Goal: Transaction & Acquisition: Purchase product/service

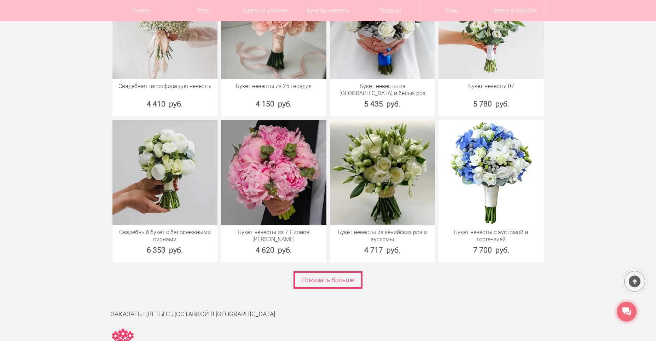
scroll to position [4052, 0]
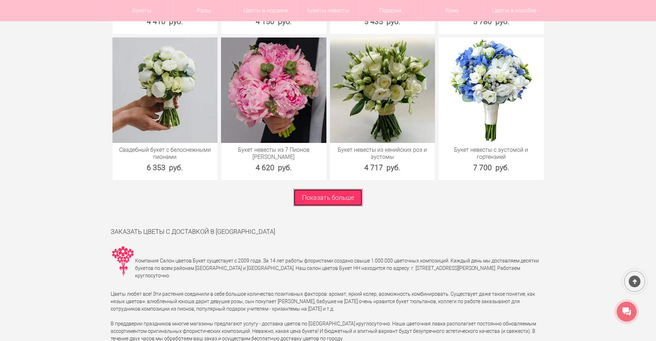
click at [337, 189] on link "Показать больше" at bounding box center [327, 197] width 69 height 17
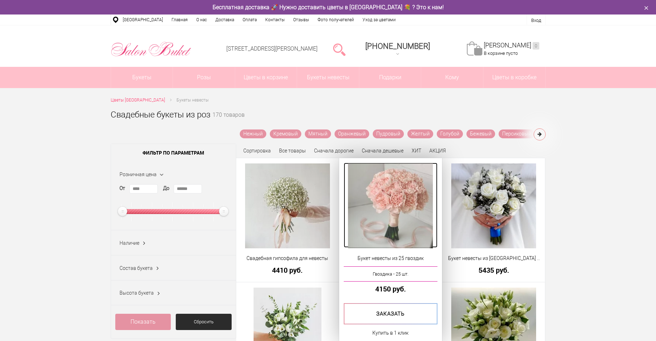
click at [407, 204] on img at bounding box center [390, 205] width 85 height 85
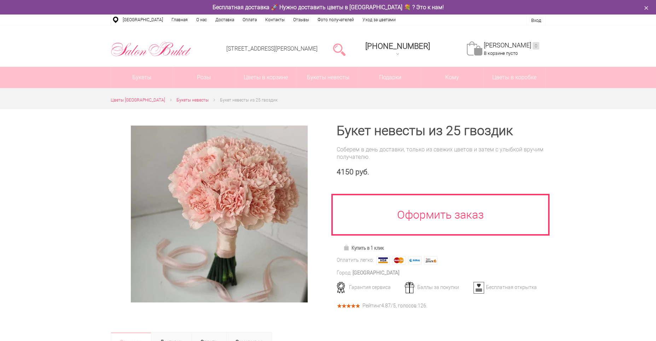
click at [326, 126] on div at bounding box center [219, 214] width 217 height 177
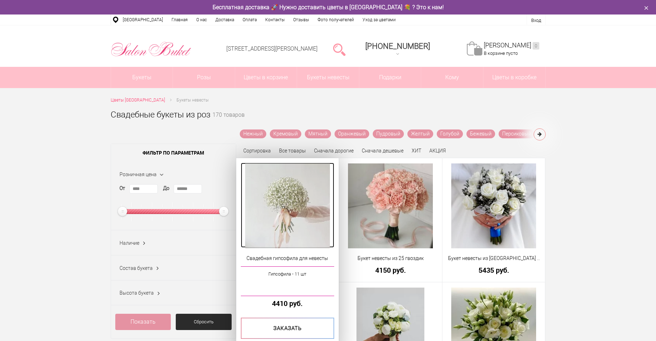
click at [278, 194] on img at bounding box center [287, 205] width 85 height 85
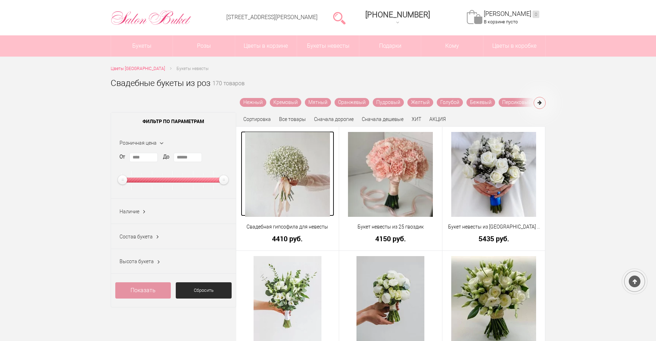
scroll to position [71, 0]
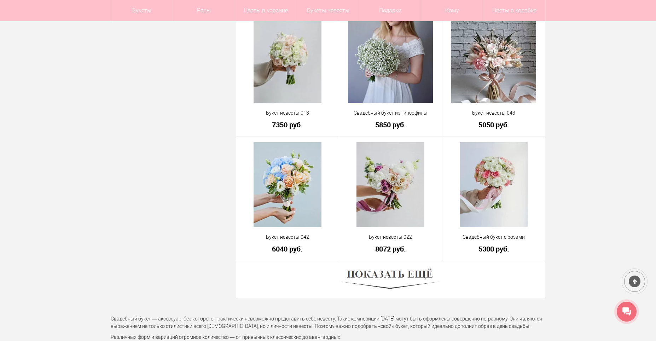
scroll to position [1895, 0]
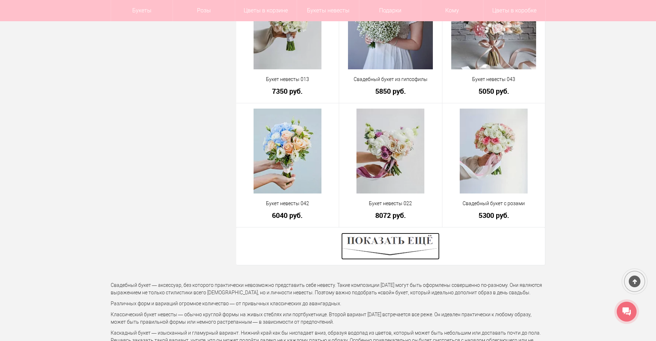
click at [408, 245] on img at bounding box center [390, 246] width 98 height 27
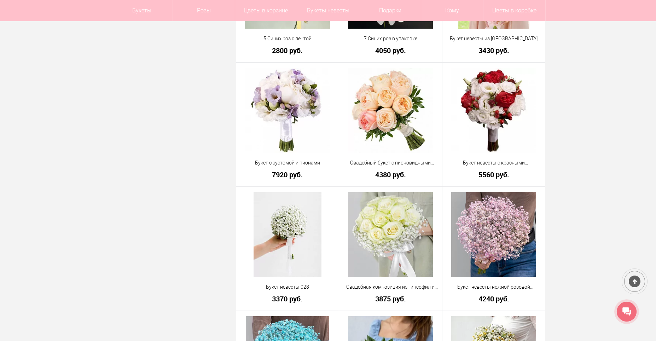
scroll to position [2214, 0]
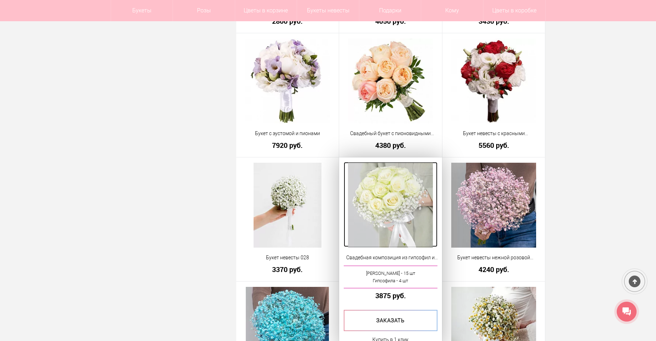
click at [401, 189] on img at bounding box center [390, 205] width 85 height 85
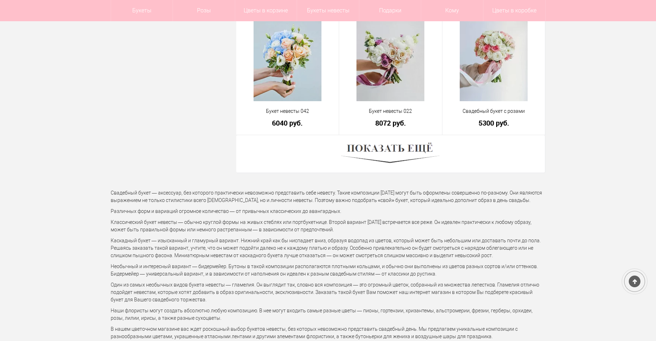
scroll to position [1987, 0]
click at [373, 156] on img at bounding box center [390, 154] width 98 height 27
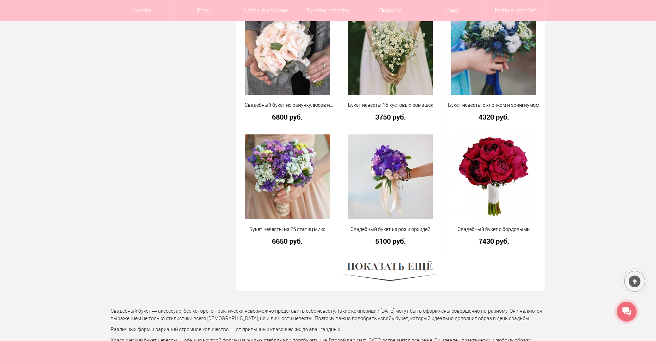
scroll to position [3861, 0]
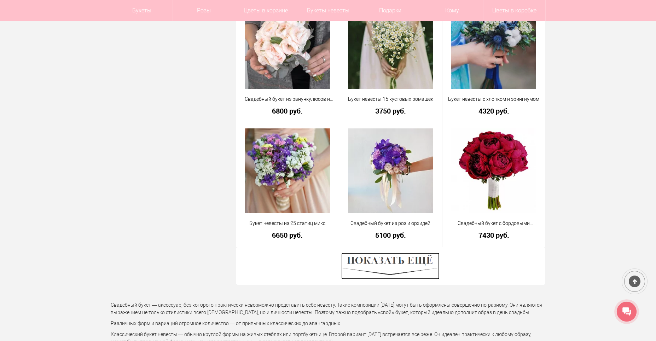
click at [390, 262] on img at bounding box center [390, 265] width 98 height 27
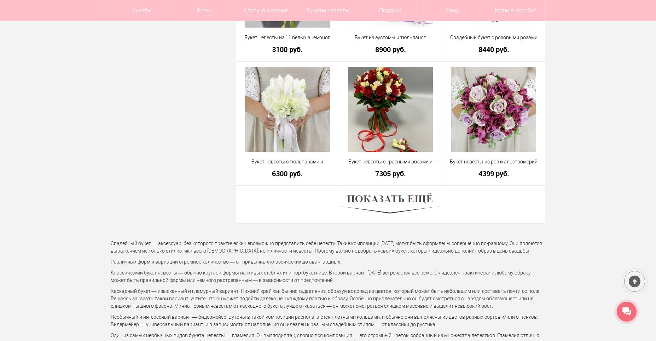
scroll to position [5912, 0]
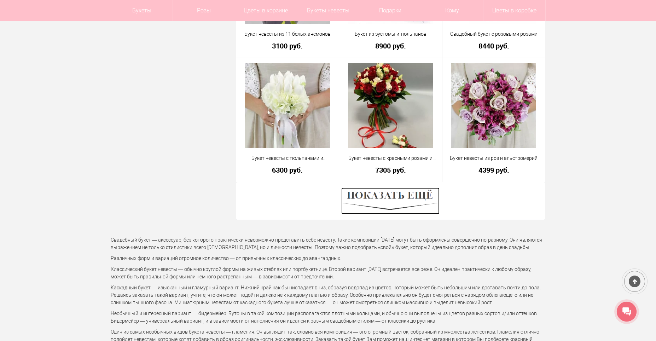
click at [396, 202] on img at bounding box center [390, 200] width 98 height 27
click at [396, 236] on p "Свадебный букет — аксессуар, без которого практически невозможно представить се…" at bounding box center [328, 243] width 435 height 15
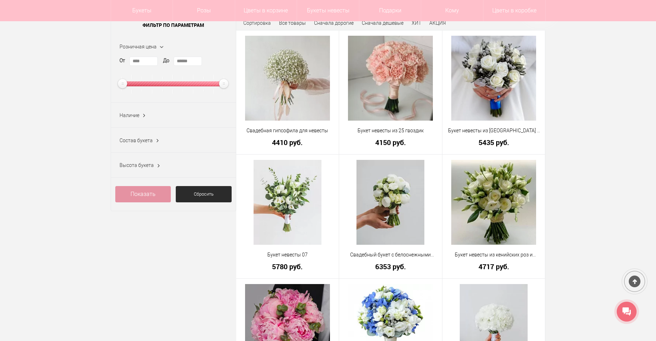
scroll to position [113, 0]
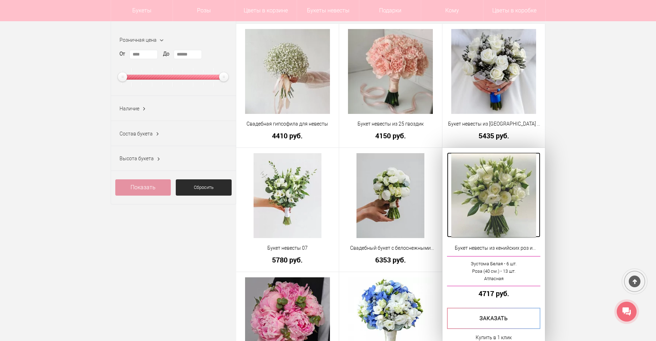
click at [492, 167] on img at bounding box center [493, 195] width 85 height 85
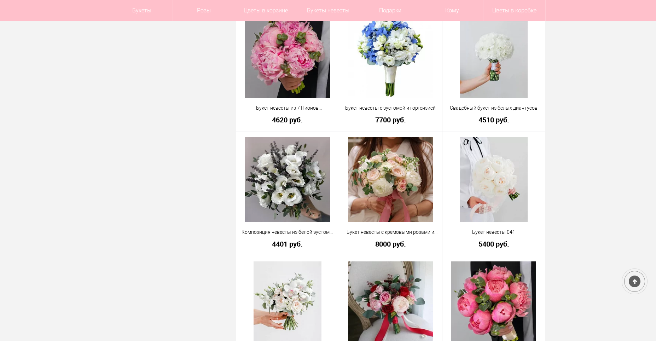
scroll to position [380, 0]
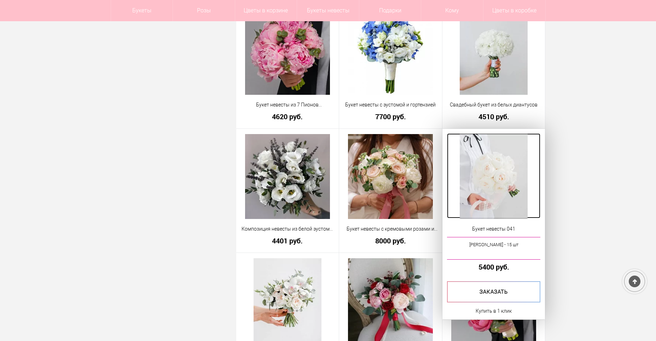
click at [507, 170] on img at bounding box center [494, 176] width 68 height 85
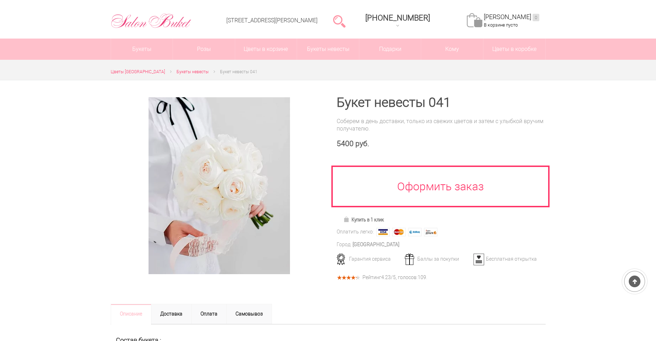
scroll to position [35, 0]
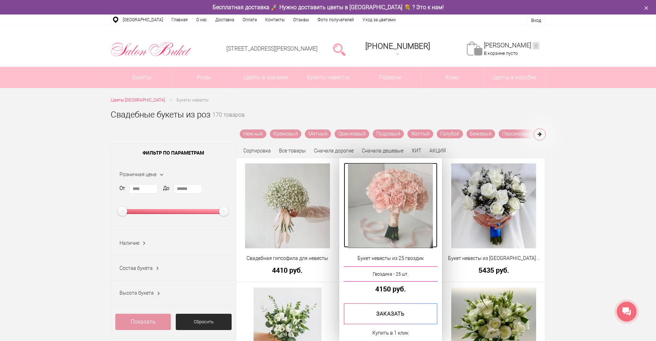
click at [414, 208] on img at bounding box center [390, 205] width 85 height 85
